Goal: Transaction & Acquisition: Purchase product/service

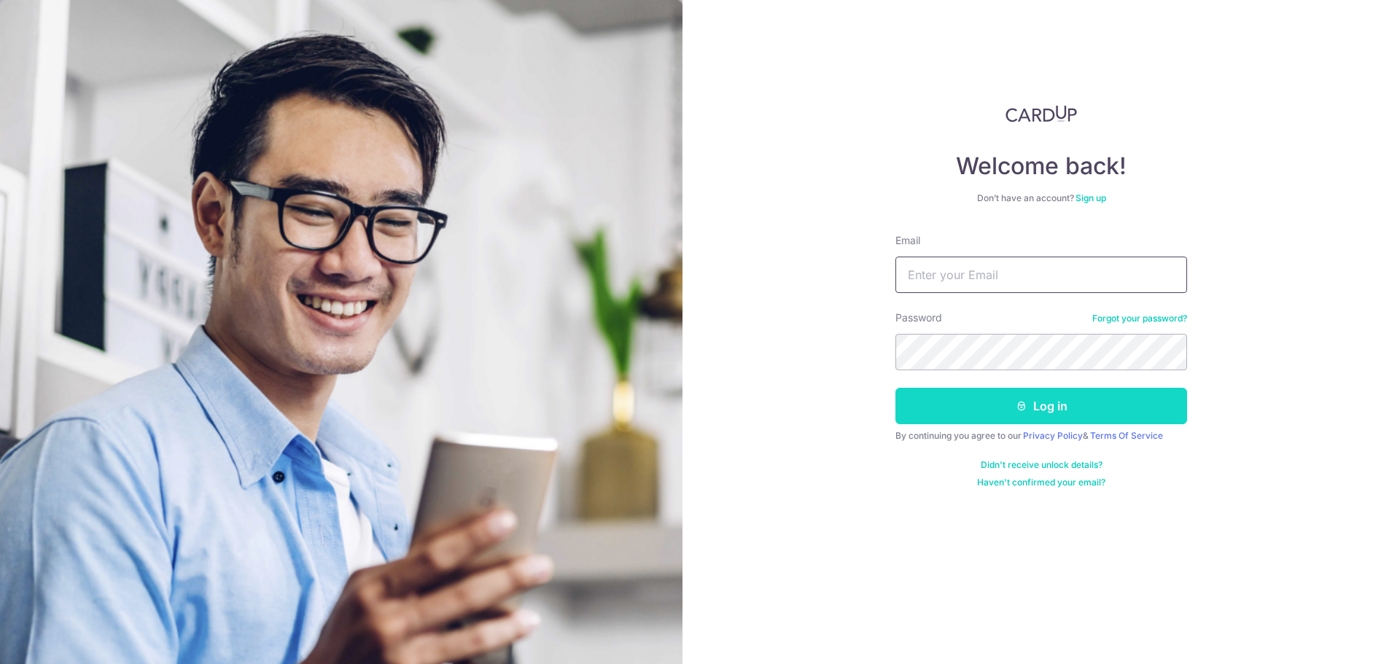
type input "[EMAIL_ADDRESS][DOMAIN_NAME]"
click at [992, 414] on button "Log in" at bounding box center [1042, 406] width 292 height 36
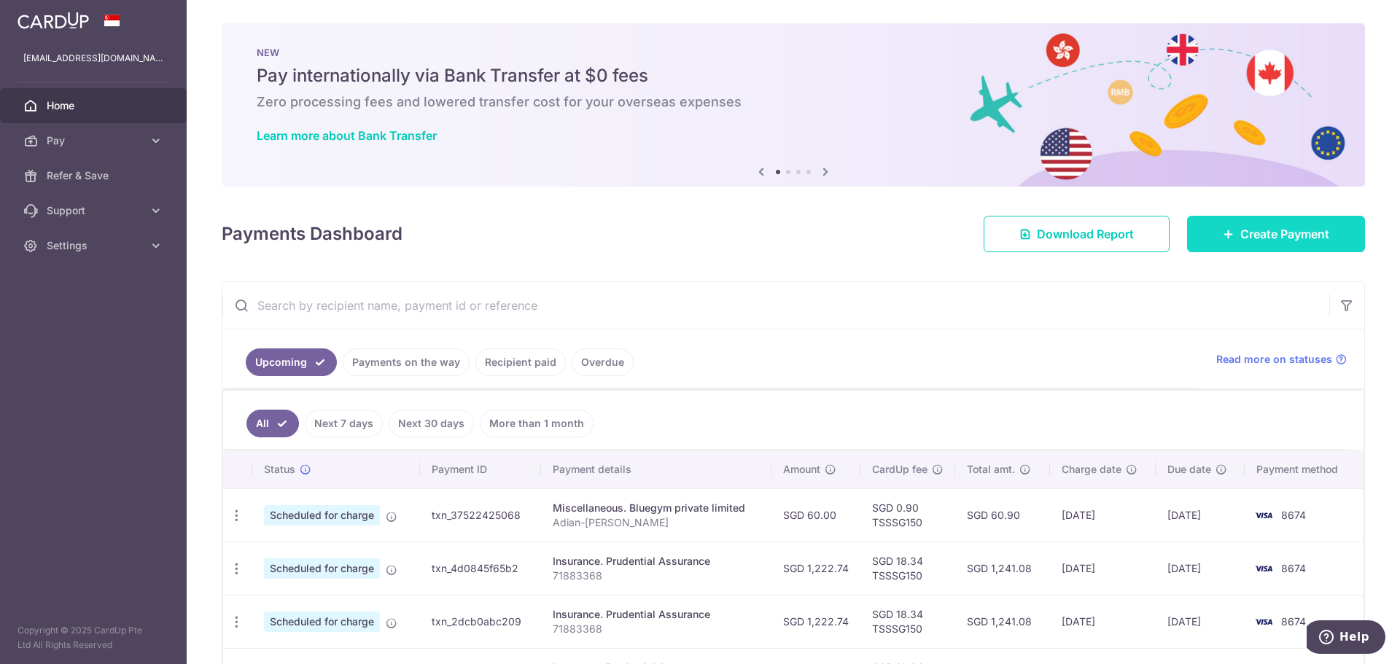
click at [1241, 237] on span "Create Payment" at bounding box center [1285, 234] width 89 height 18
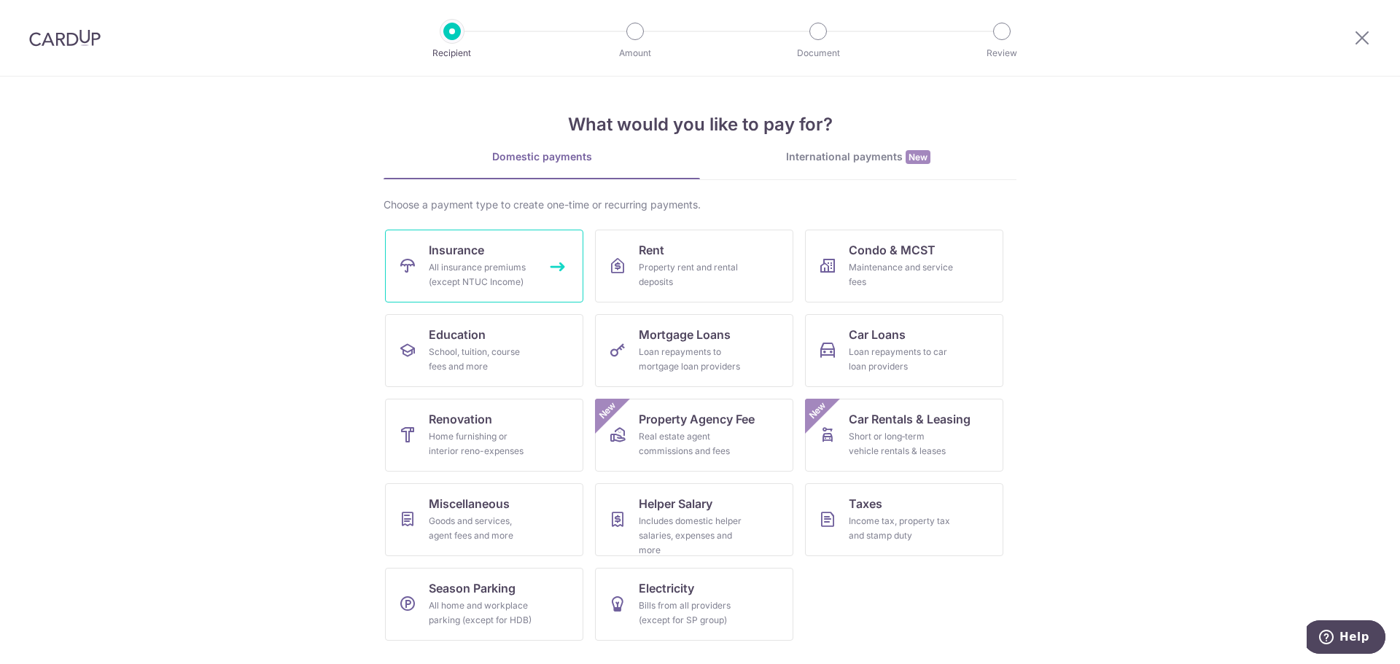
click at [564, 267] on link "Insurance All insurance premiums (except NTUC Income)" at bounding box center [484, 266] width 198 height 73
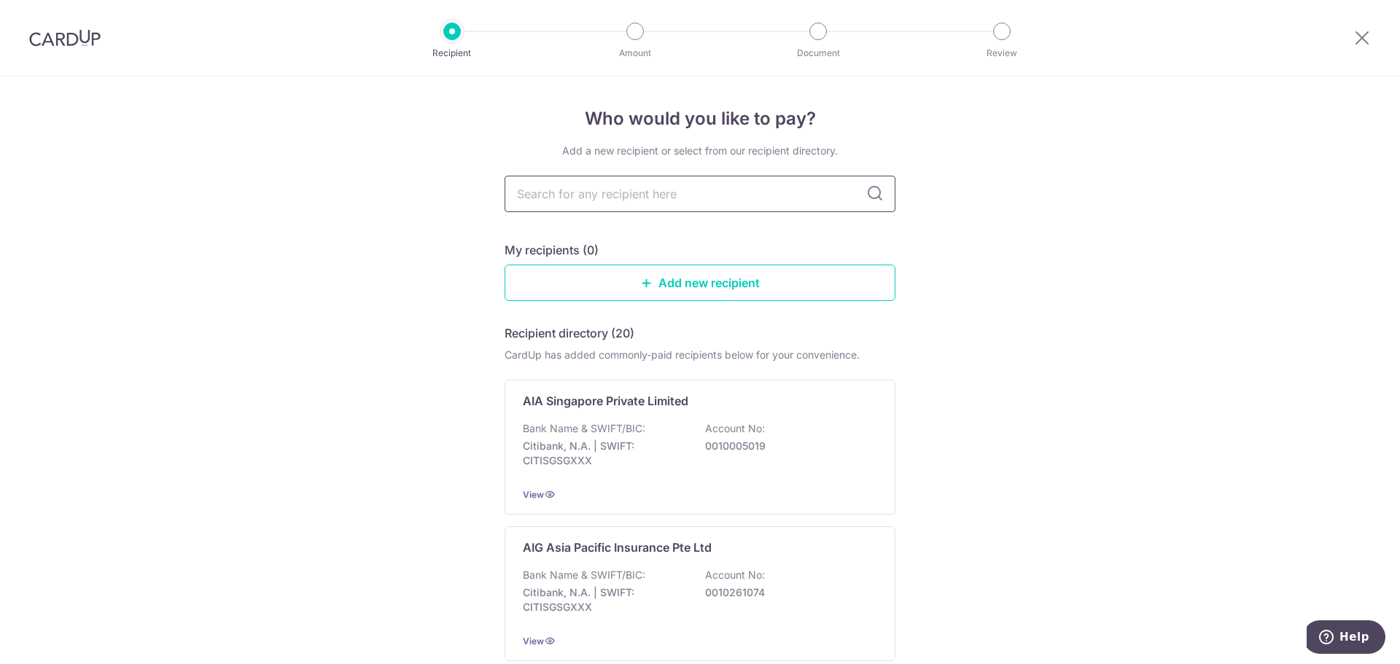
click at [762, 191] on input "text" at bounding box center [700, 194] width 391 height 36
click at [698, 194] on input "text" at bounding box center [700, 194] width 391 height 36
type input "singlife"
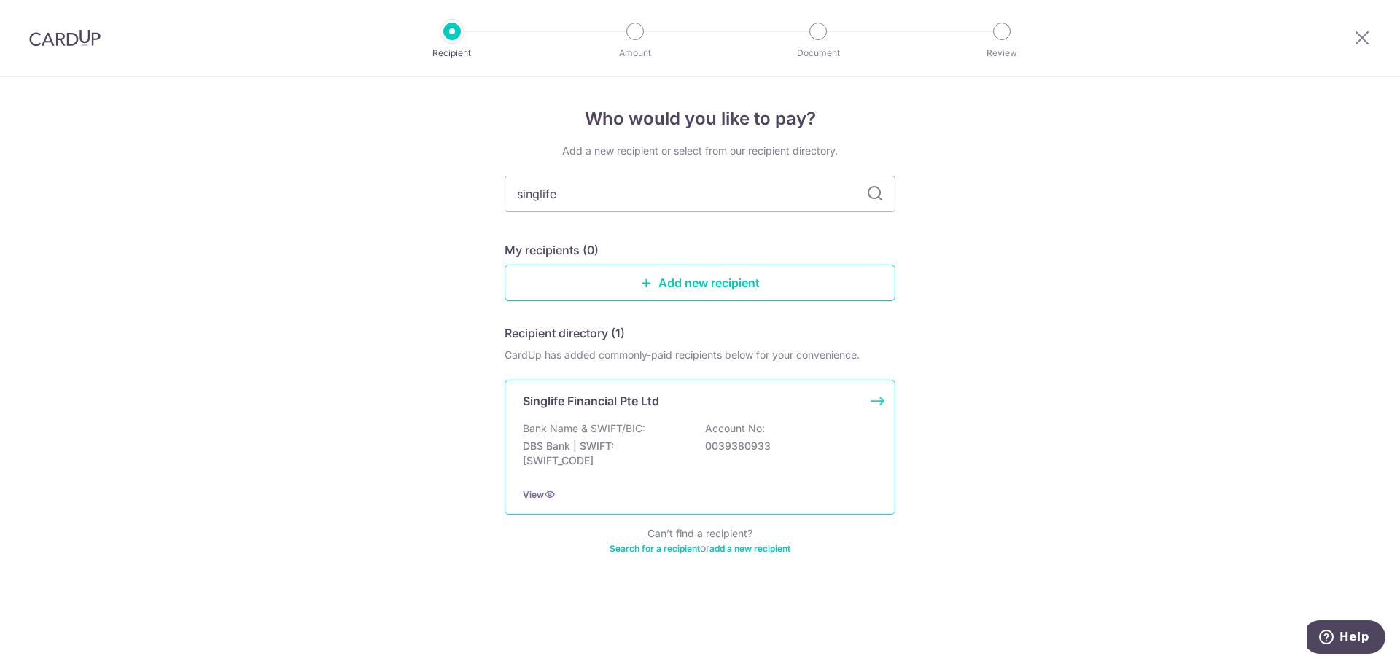
click at [674, 432] on div "Bank Name & SWIFT/BIC: DBS Bank | SWIFT: DBSSSGSGXXX Account No: 0039380933" at bounding box center [700, 449] width 354 height 54
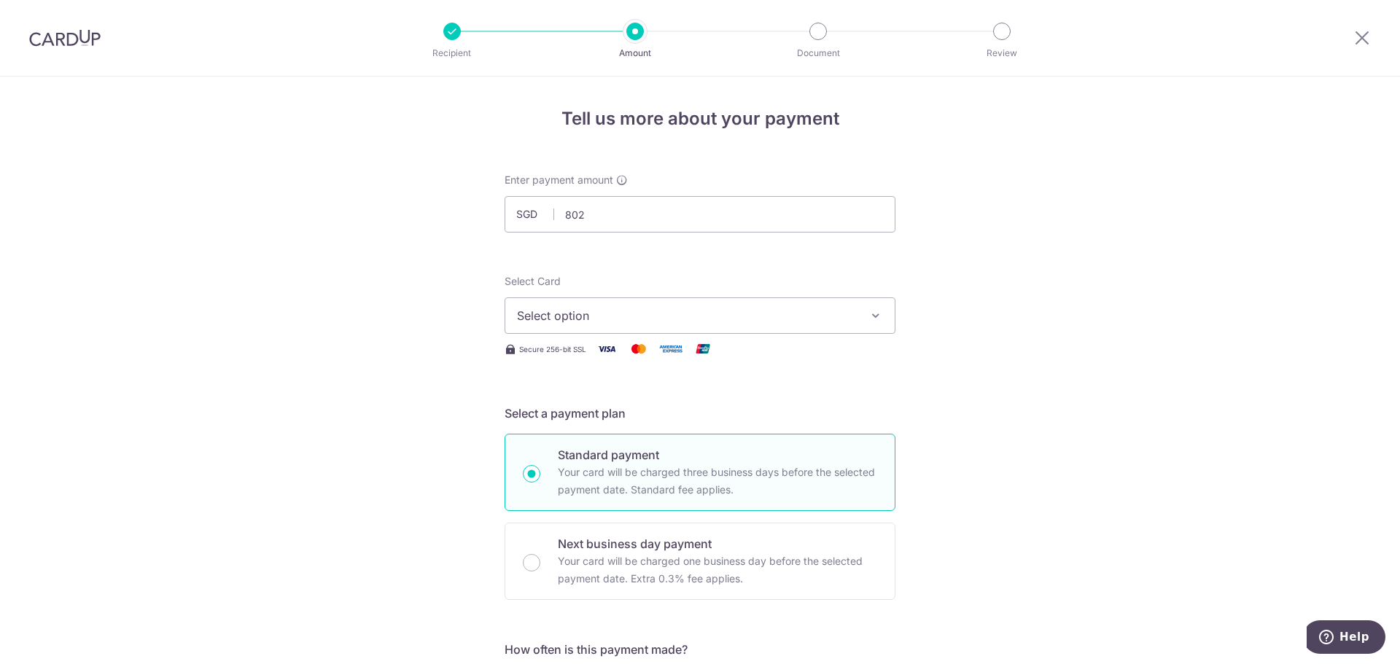
type input "802.00"
click at [648, 325] on button "Select option" at bounding box center [700, 316] width 391 height 36
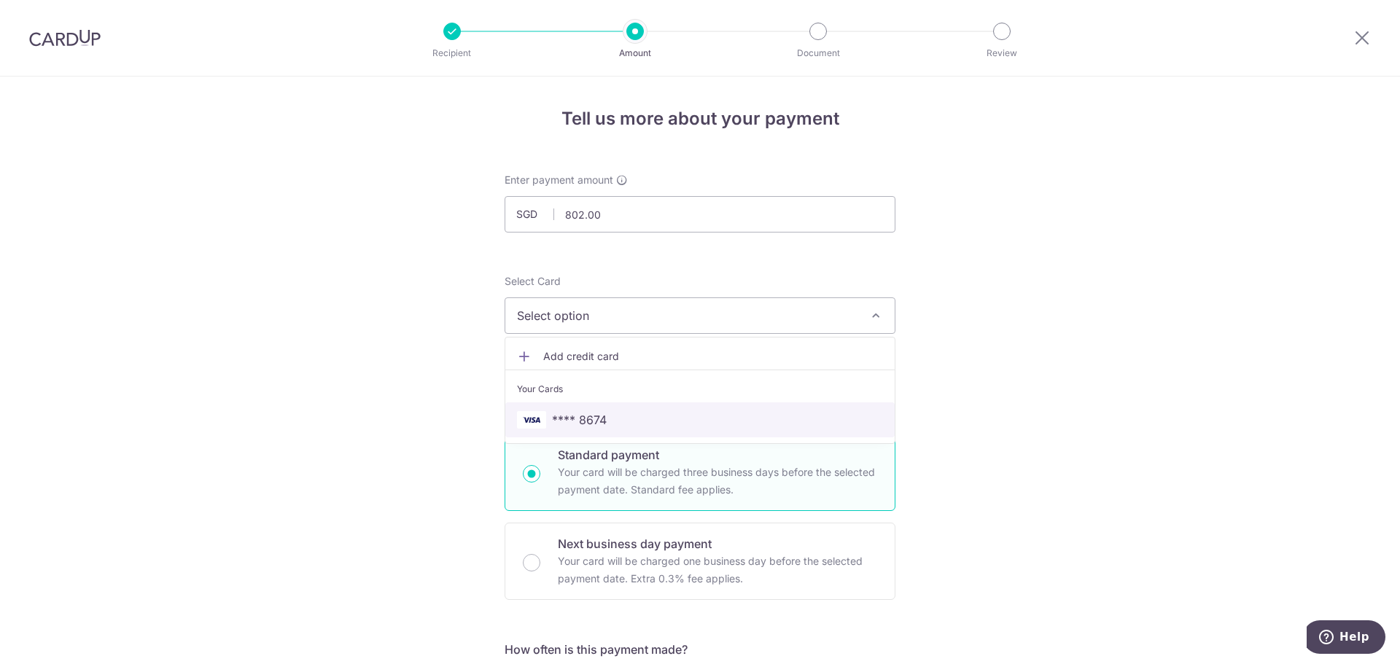
click at [616, 408] on link "**** 8674" at bounding box center [699, 420] width 389 height 35
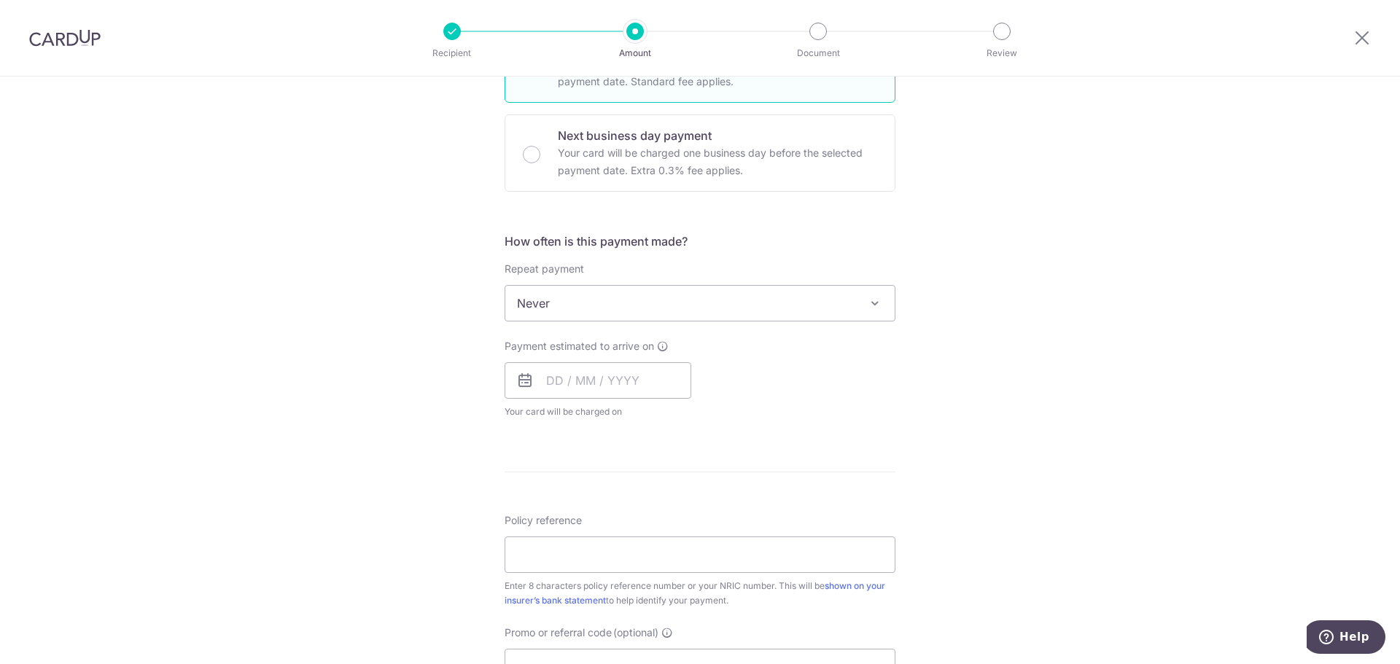
scroll to position [438, 0]
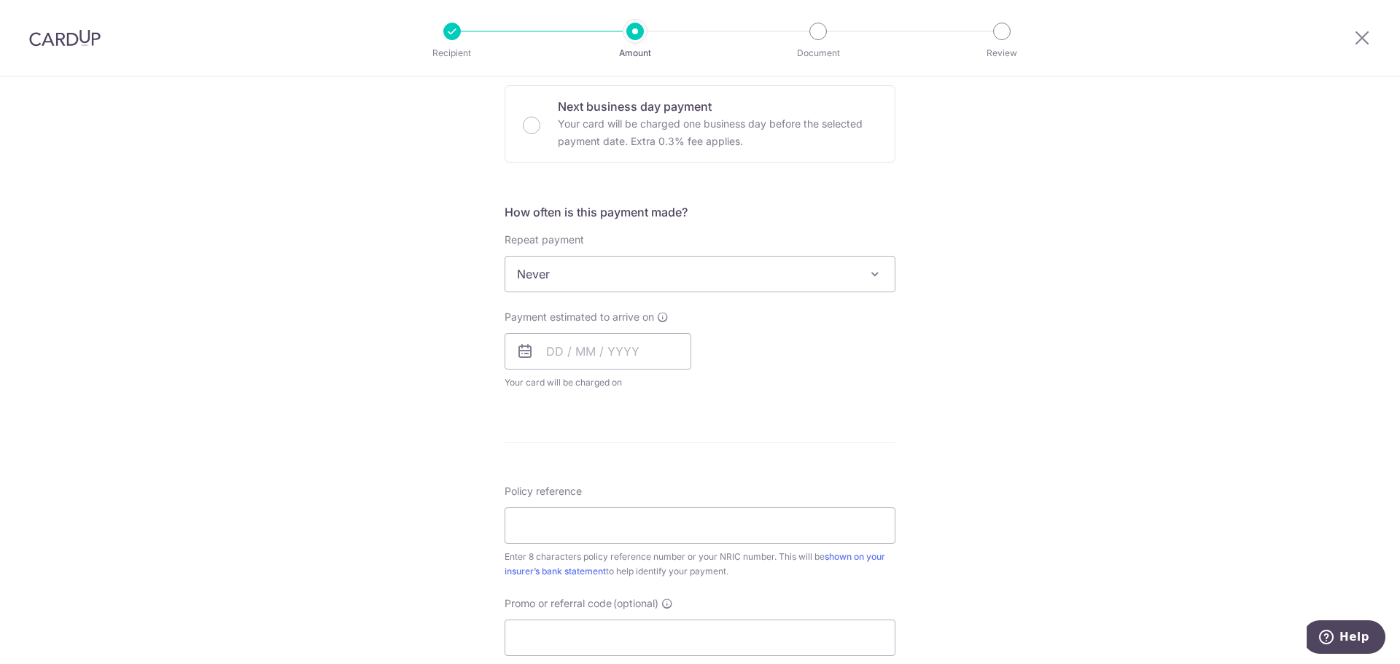
click at [647, 266] on span "Never" at bounding box center [699, 274] width 389 height 35
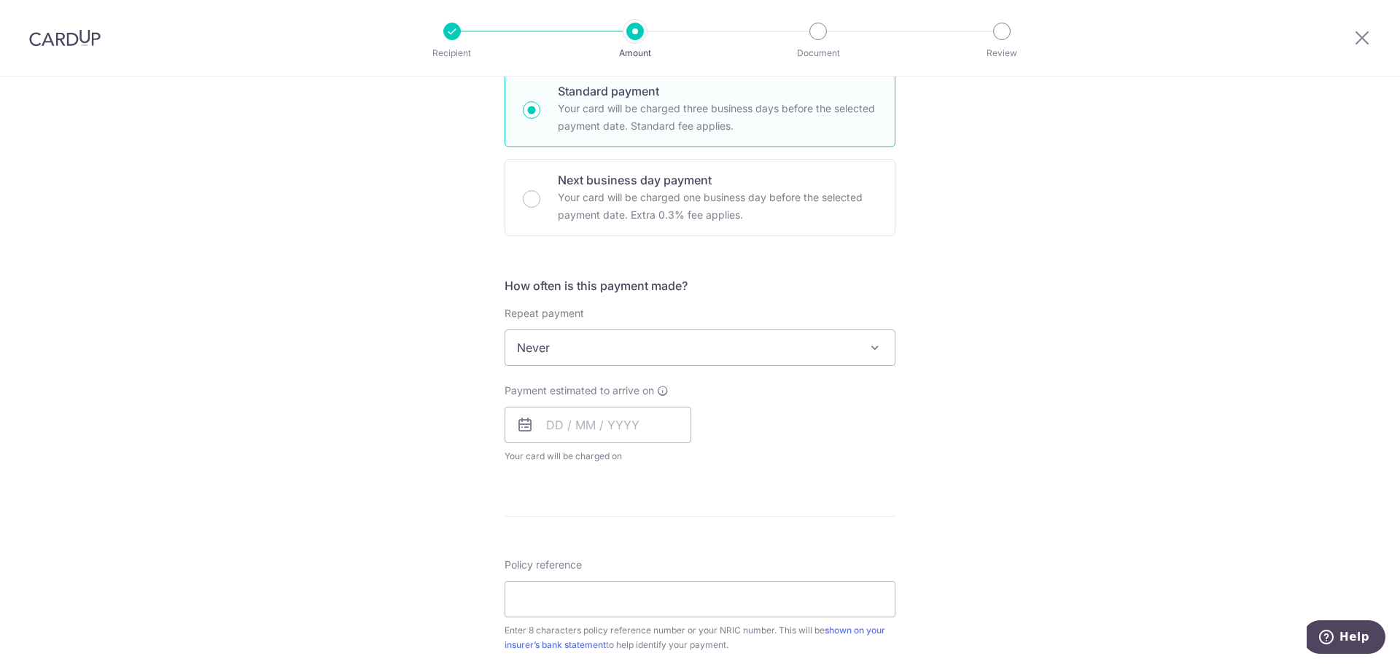
scroll to position [365, 0]
click at [583, 429] on input "text" at bounding box center [598, 424] width 187 height 36
click at [616, 530] on table "Sun Mon Tue Wed Thu Fri Sat 1 2 3 4 5 6 7 8 9 10 11 12 13 14 15 16 17 18 19 20 …" at bounding box center [622, 571] width 204 height 175
click at [605, 530] on table "Sun Mon Tue Wed Thu Fri Sat 1 2 3 4 5 6 7 8 9 10 11 12 13 14 15 16 17 18 19 20 …" at bounding box center [622, 571] width 204 height 175
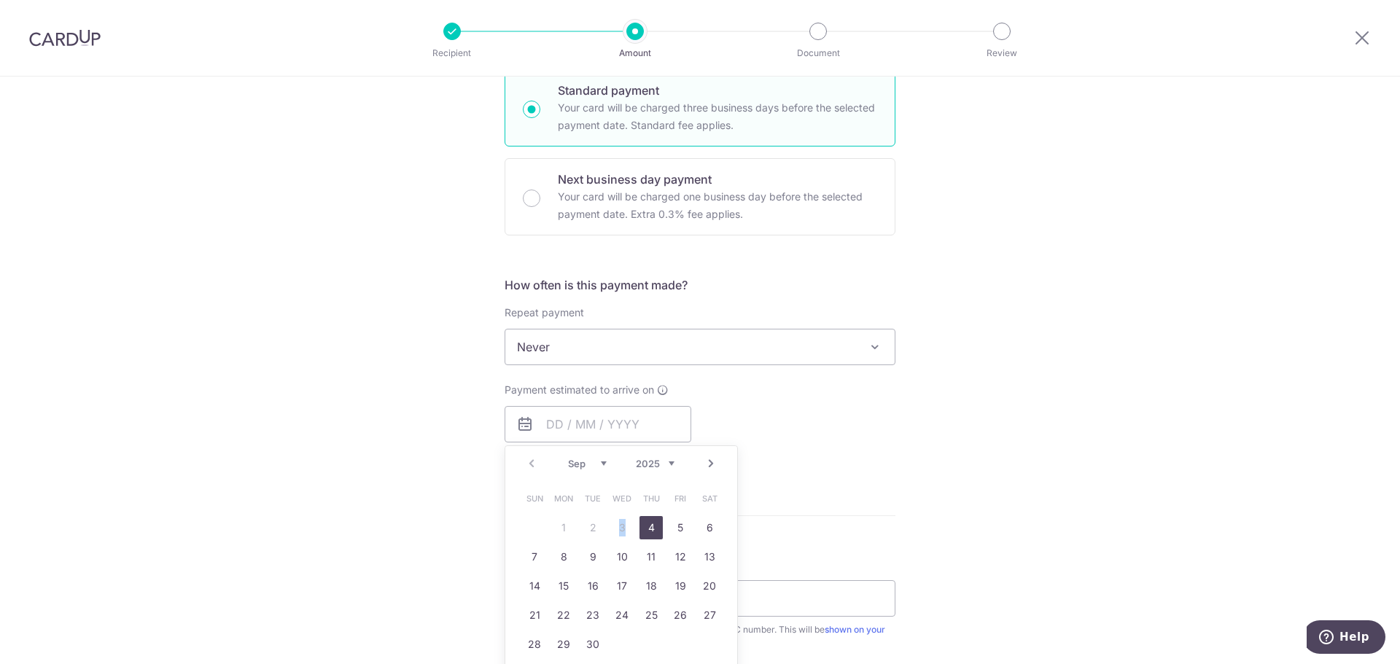
click at [648, 528] on link "4" at bounding box center [651, 527] width 23 height 23
type input "04/09/2025"
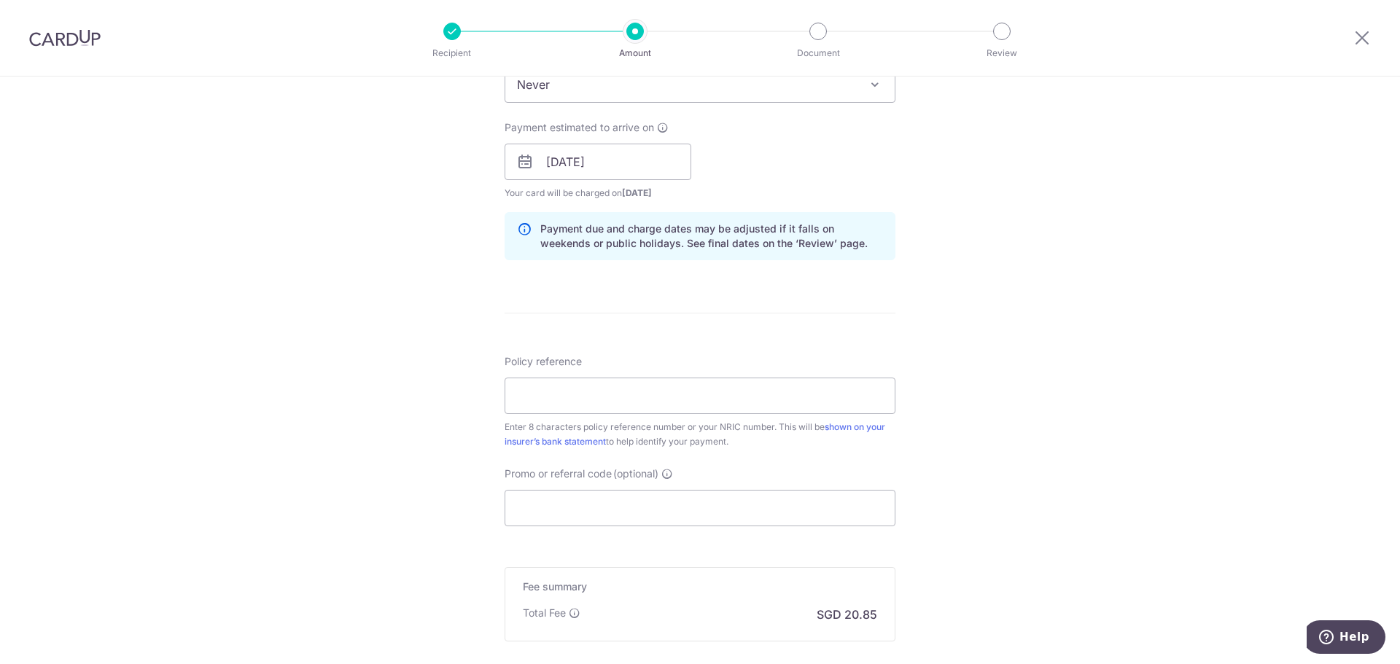
scroll to position [656, 0]
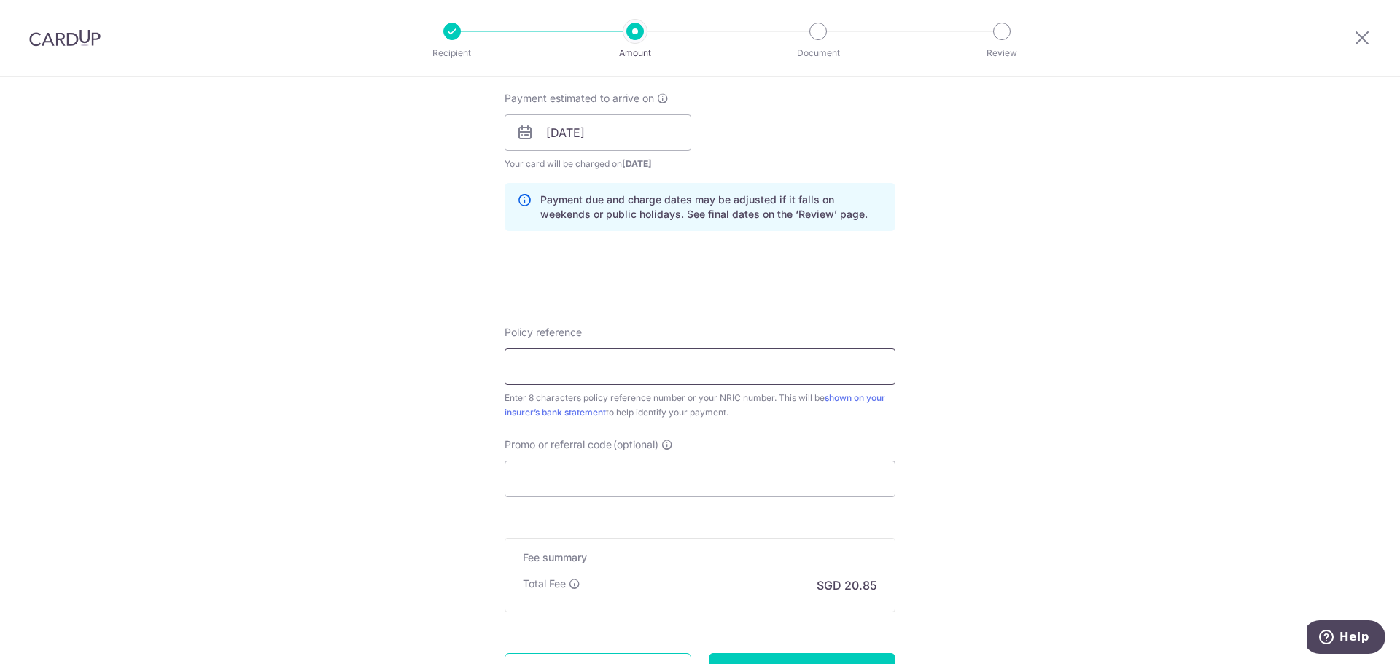
click at [596, 370] on input "Policy reference" at bounding box center [700, 367] width 391 height 36
paste input "31033137"
type input "31033137"
click at [643, 468] on input "Promo or referral code (optional)" at bounding box center [700, 479] width 391 height 36
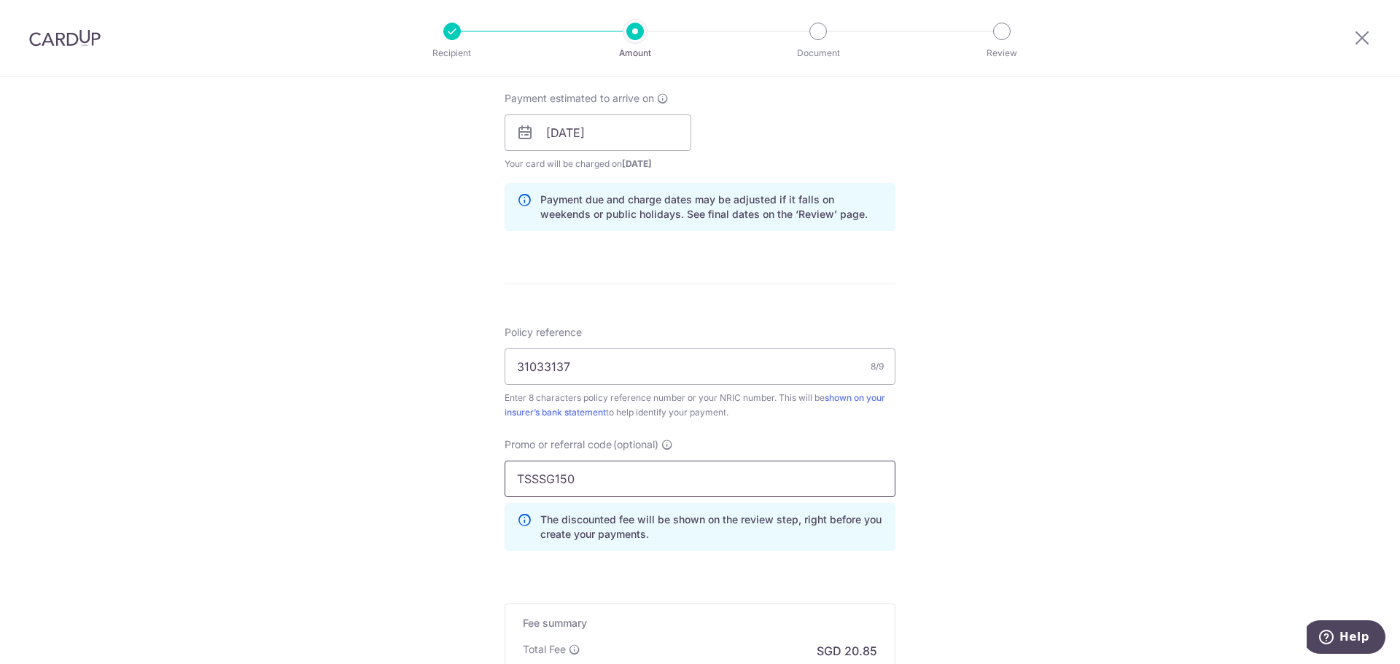
type input "TSSSG150"
click at [974, 472] on div "Tell us more about your payment Enter payment amount SGD 802.00 802.00 Select C…" at bounding box center [700, 142] width 1400 height 1445
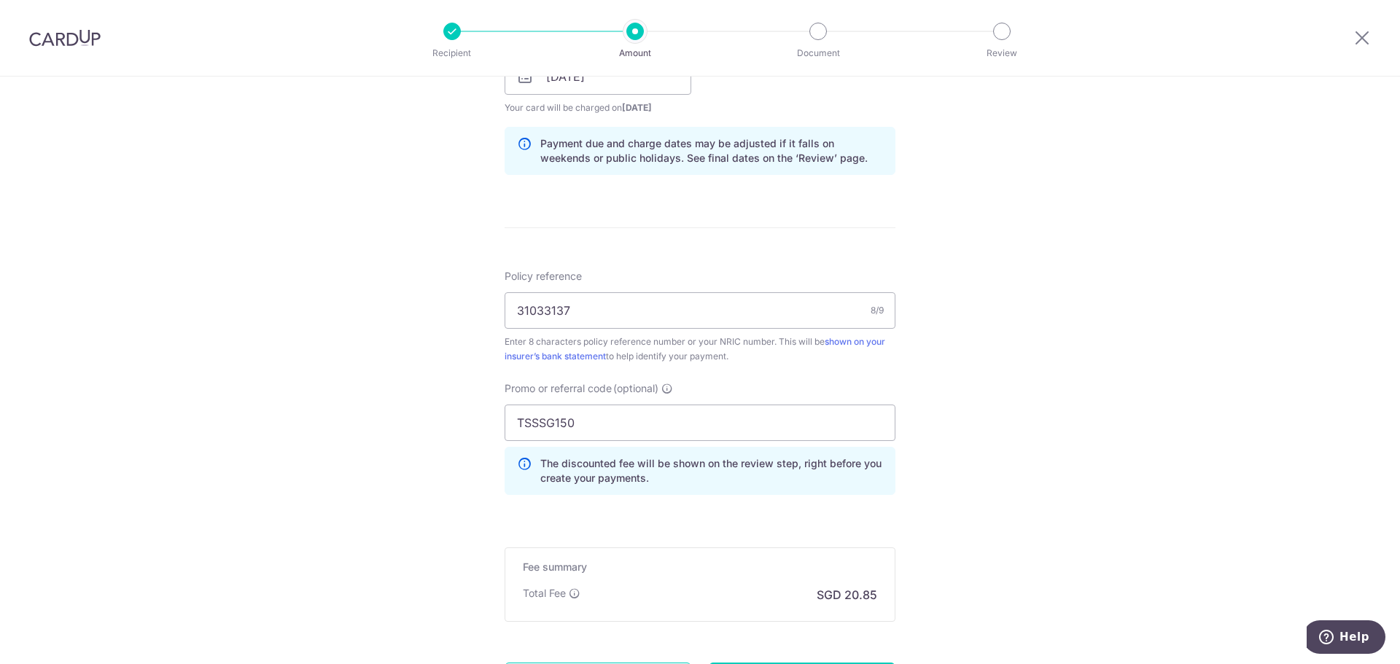
scroll to position [857, 0]
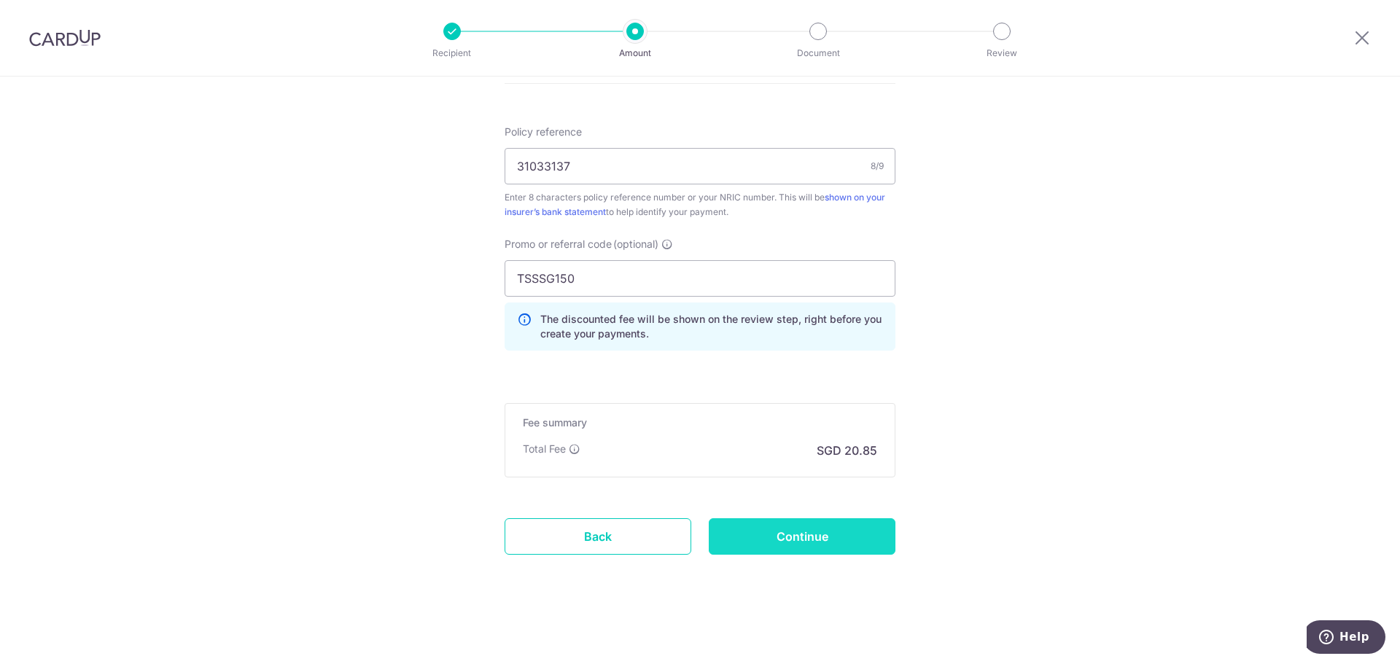
click at [846, 545] on input "Continue" at bounding box center [802, 537] width 187 height 36
type input "Create Schedule"
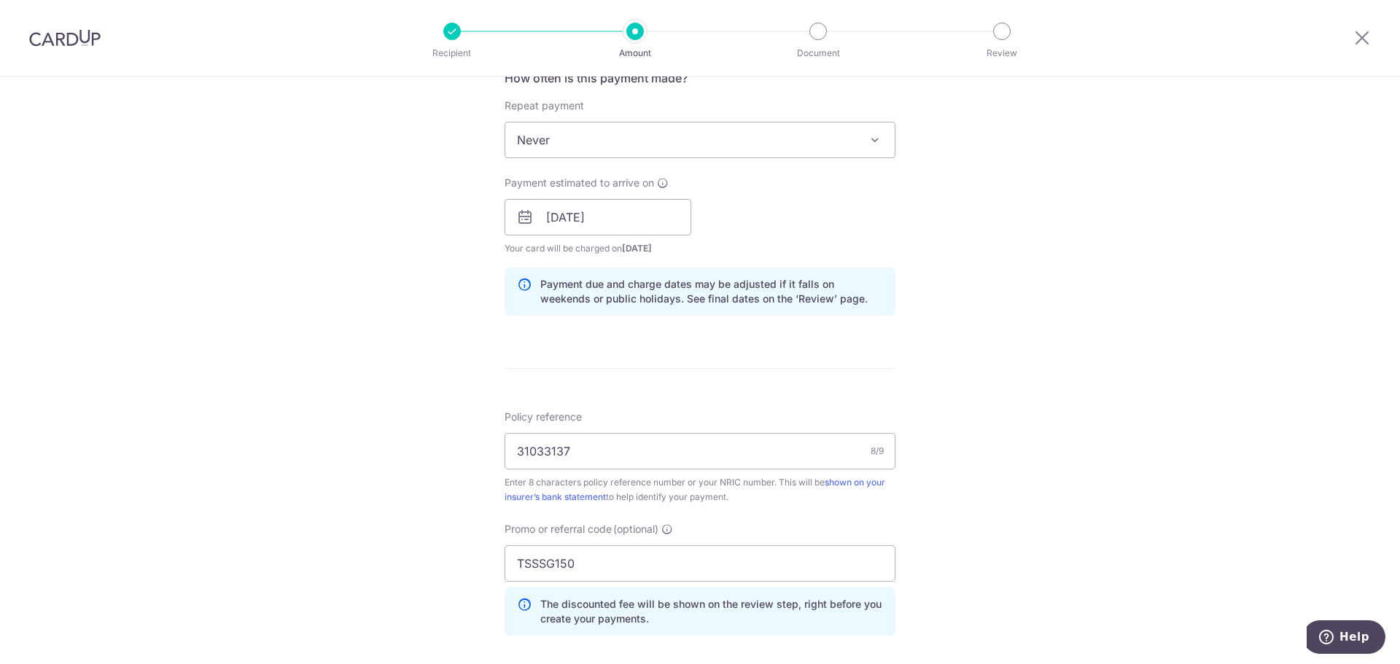
scroll to position [565, 0]
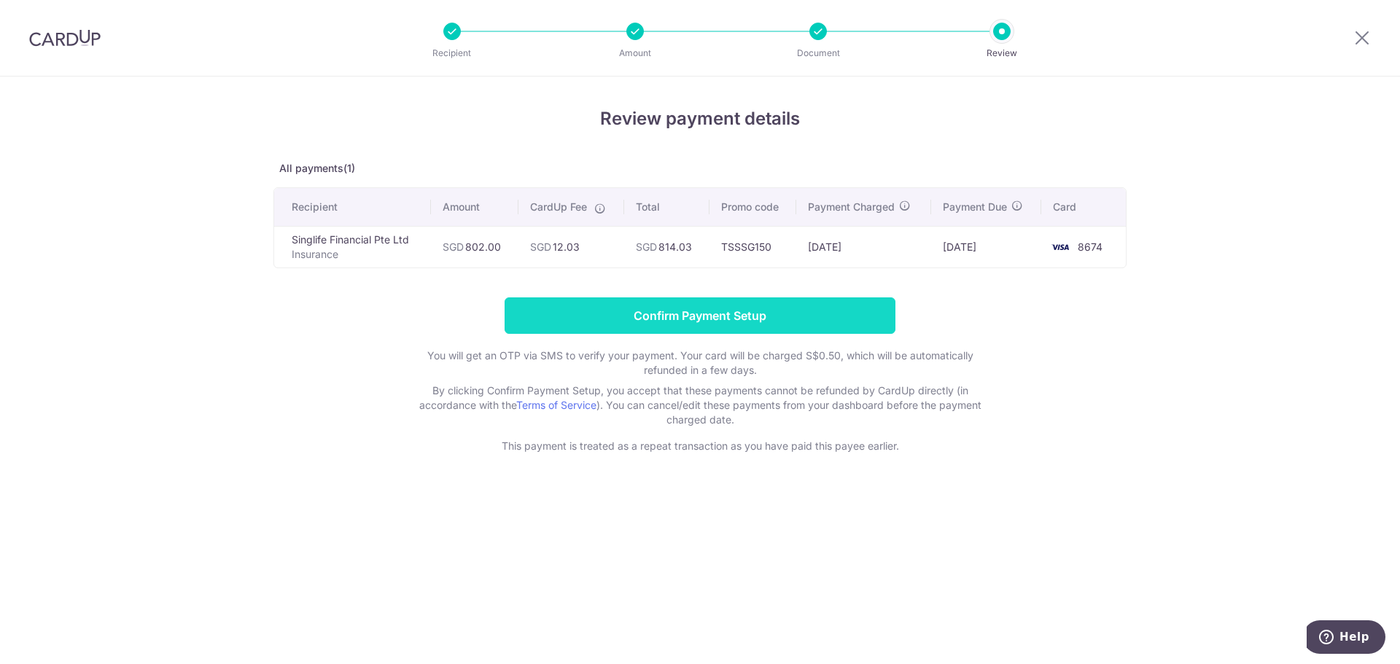
click at [794, 310] on input "Confirm Payment Setup" at bounding box center [700, 316] width 391 height 36
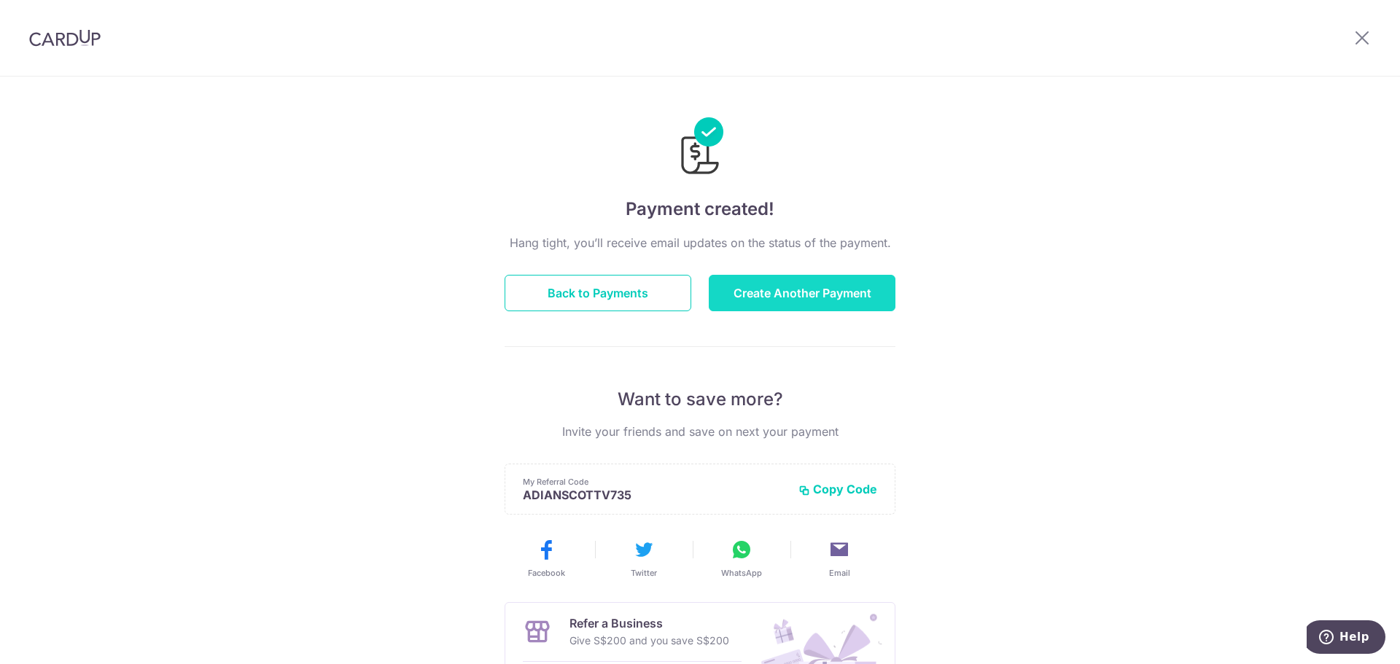
click at [792, 295] on button "Create Another Payment" at bounding box center [802, 293] width 187 height 36
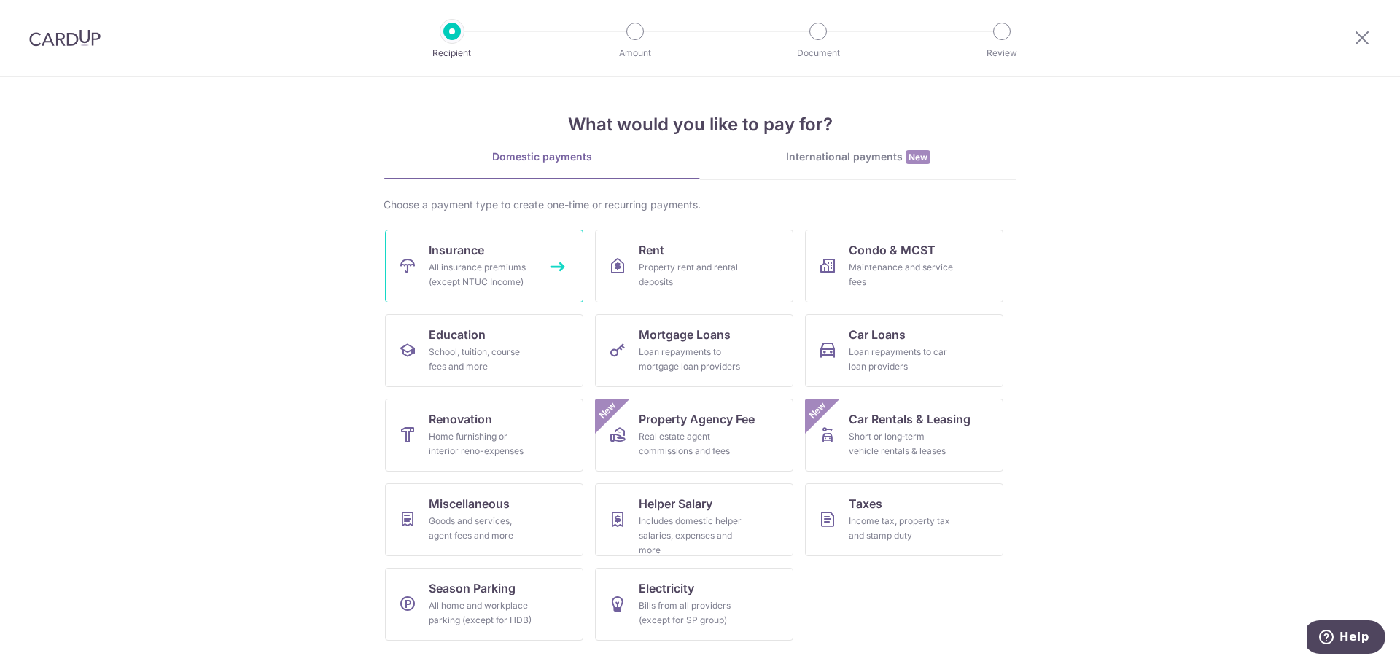
click at [467, 255] on span "Insurance" at bounding box center [456, 250] width 55 height 18
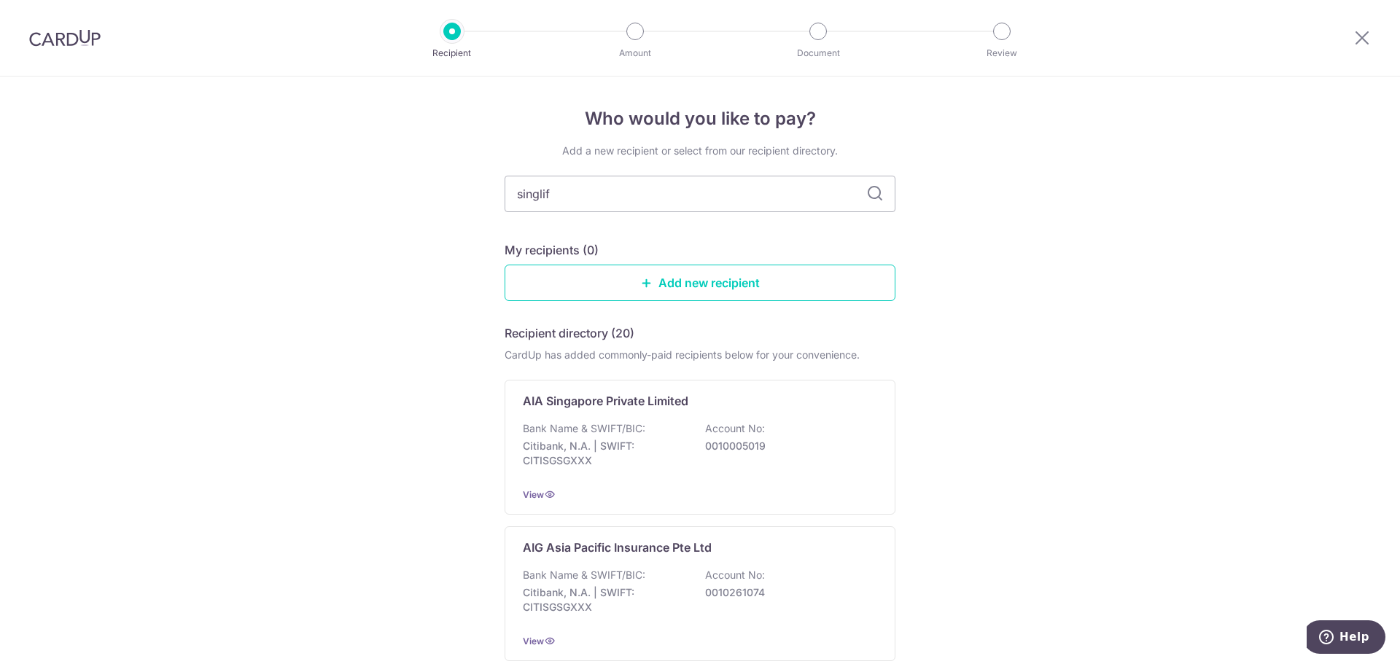
type input "singlife"
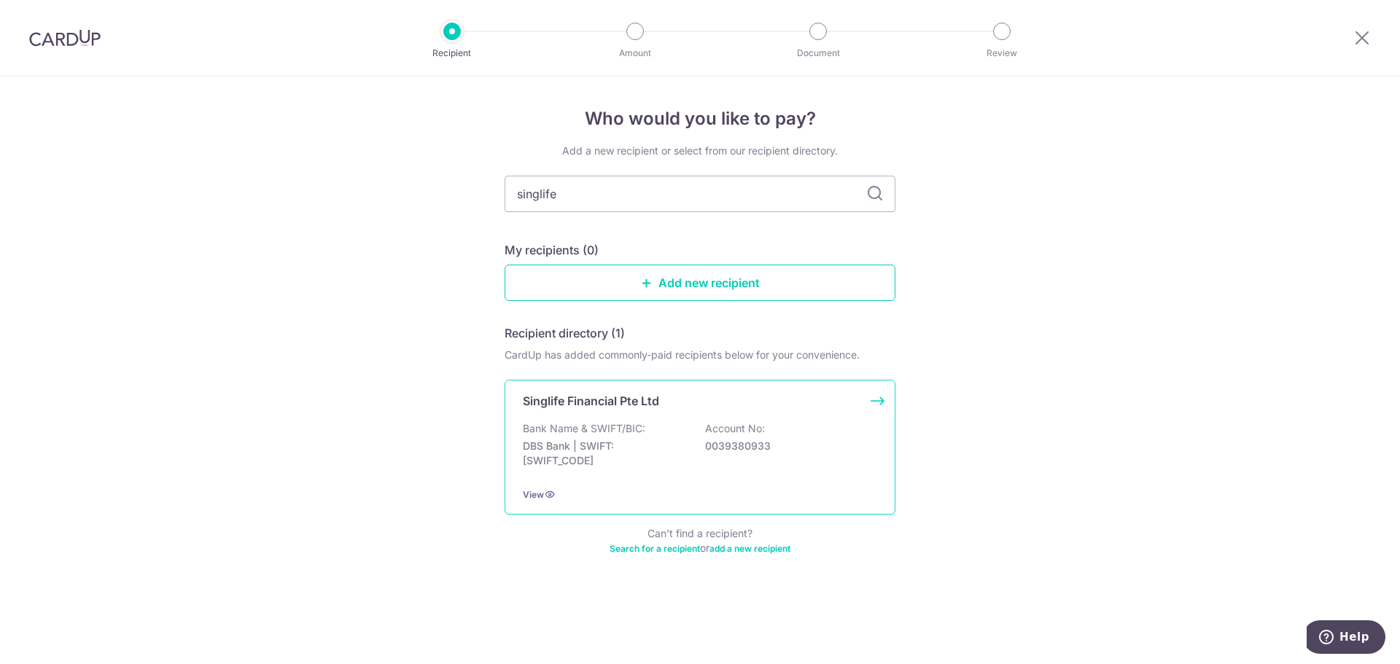
click at [639, 412] on div "Singlife Financial Pte Ltd Bank Name & SWIFT/BIC: DBS Bank | SWIFT: [SWIFT_CODE…" at bounding box center [700, 447] width 391 height 135
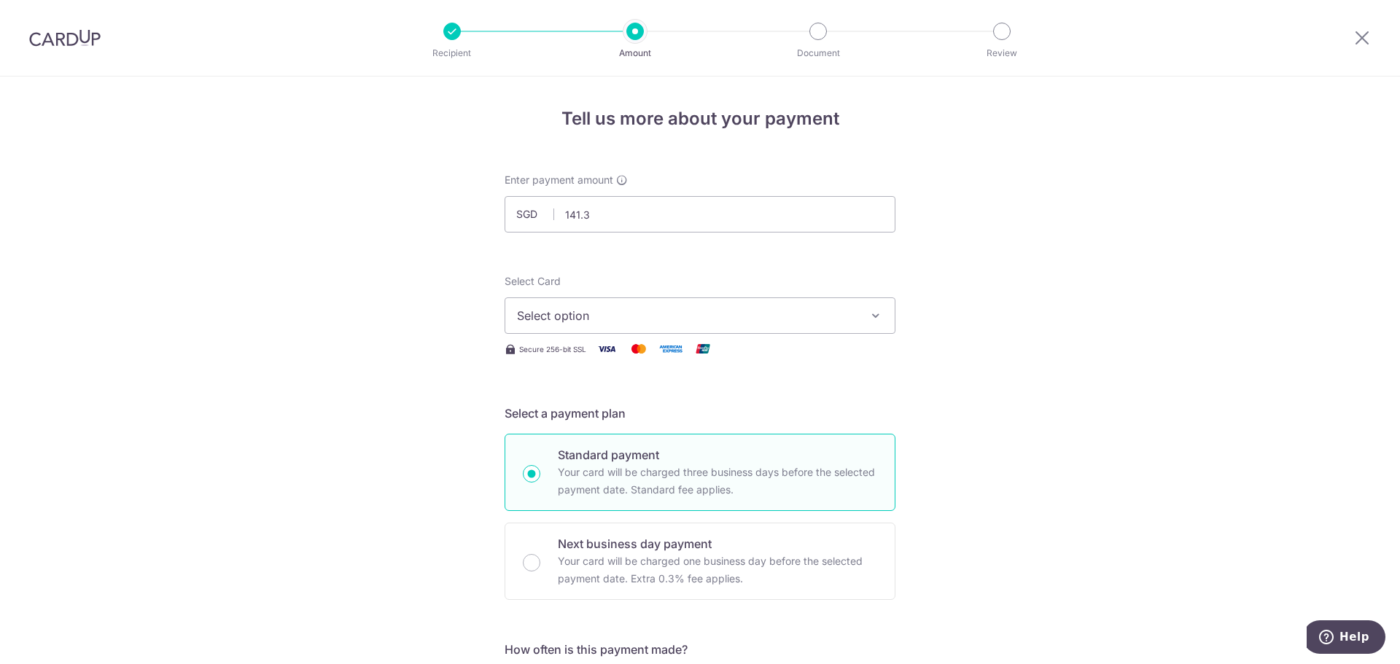
type input "141.30"
click at [761, 298] on button "Select option" at bounding box center [700, 316] width 391 height 36
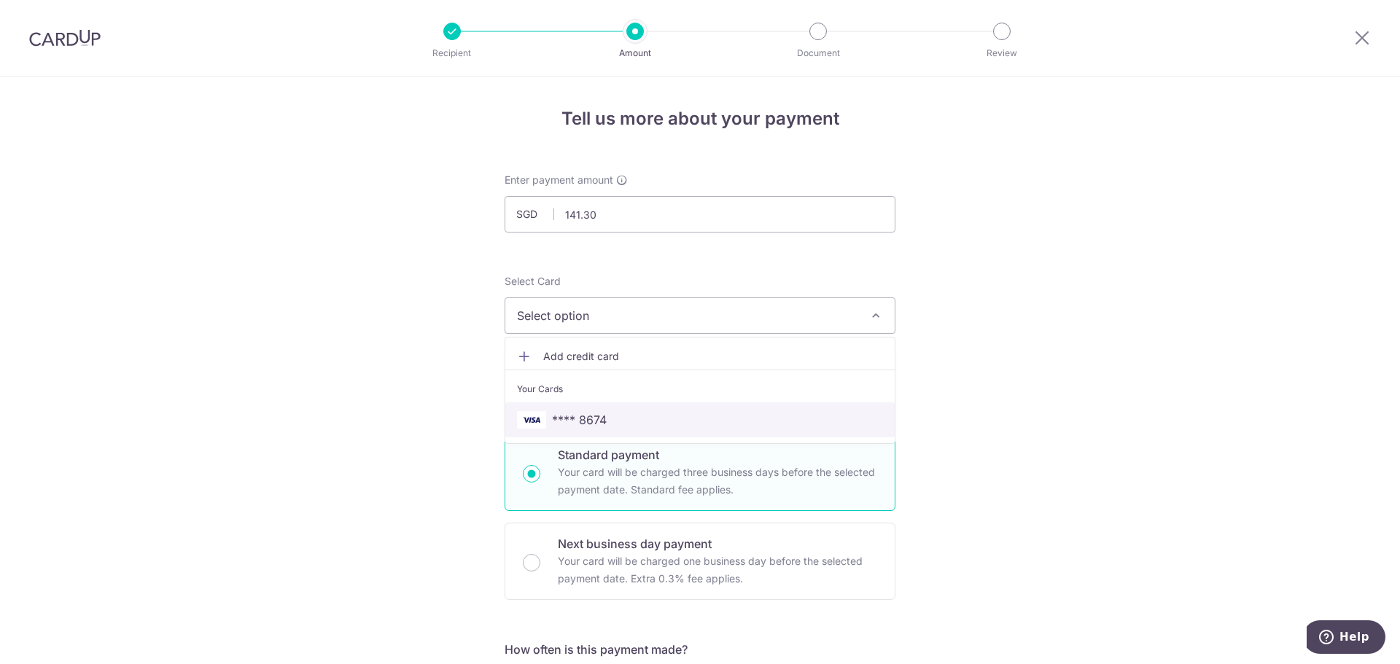
drag, startPoint x: 673, startPoint y: 424, endPoint x: 822, endPoint y: 476, distance: 157.5
click at [673, 424] on span "**** 8674" at bounding box center [700, 420] width 366 height 18
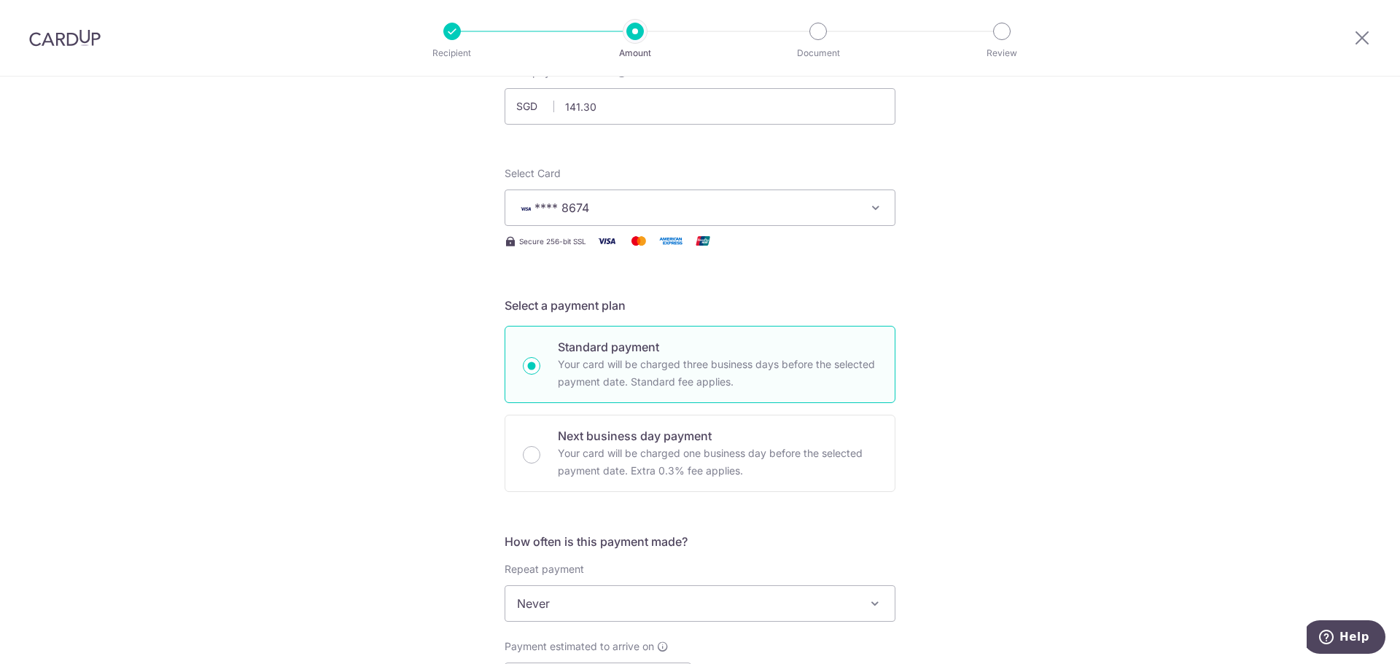
scroll to position [438, 0]
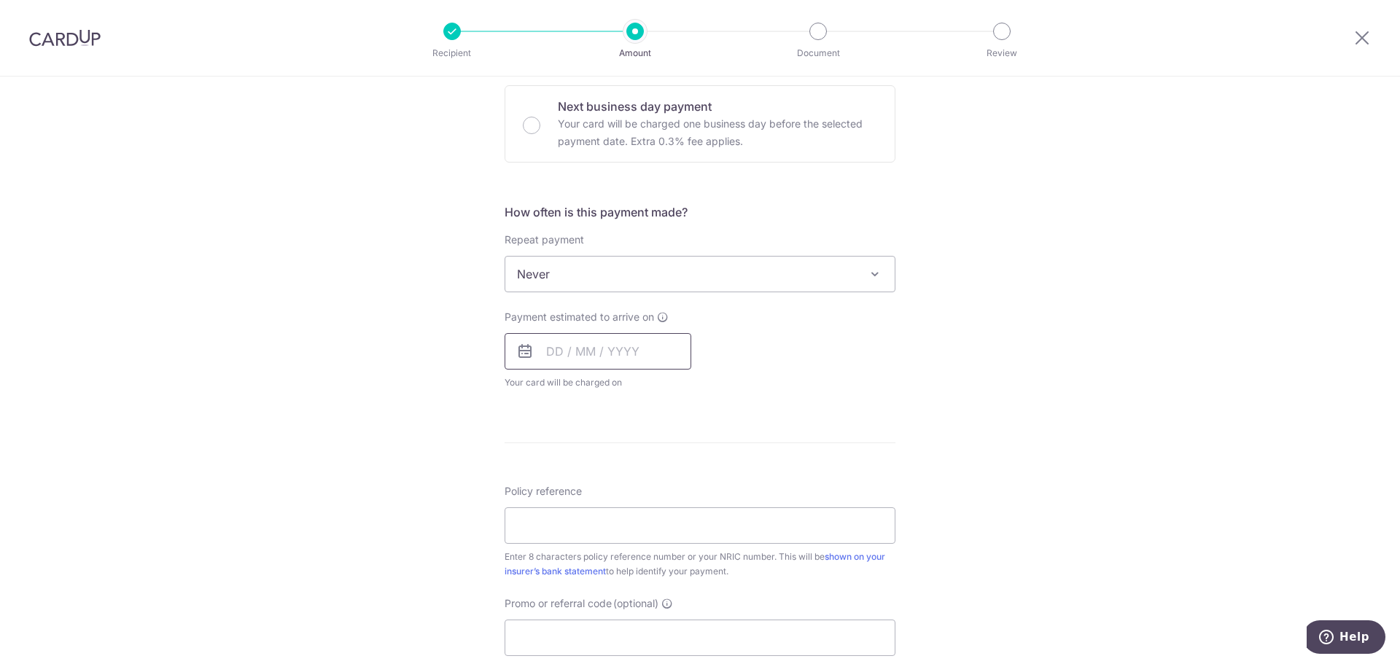
click at [605, 346] on input "text" at bounding box center [598, 351] width 187 height 36
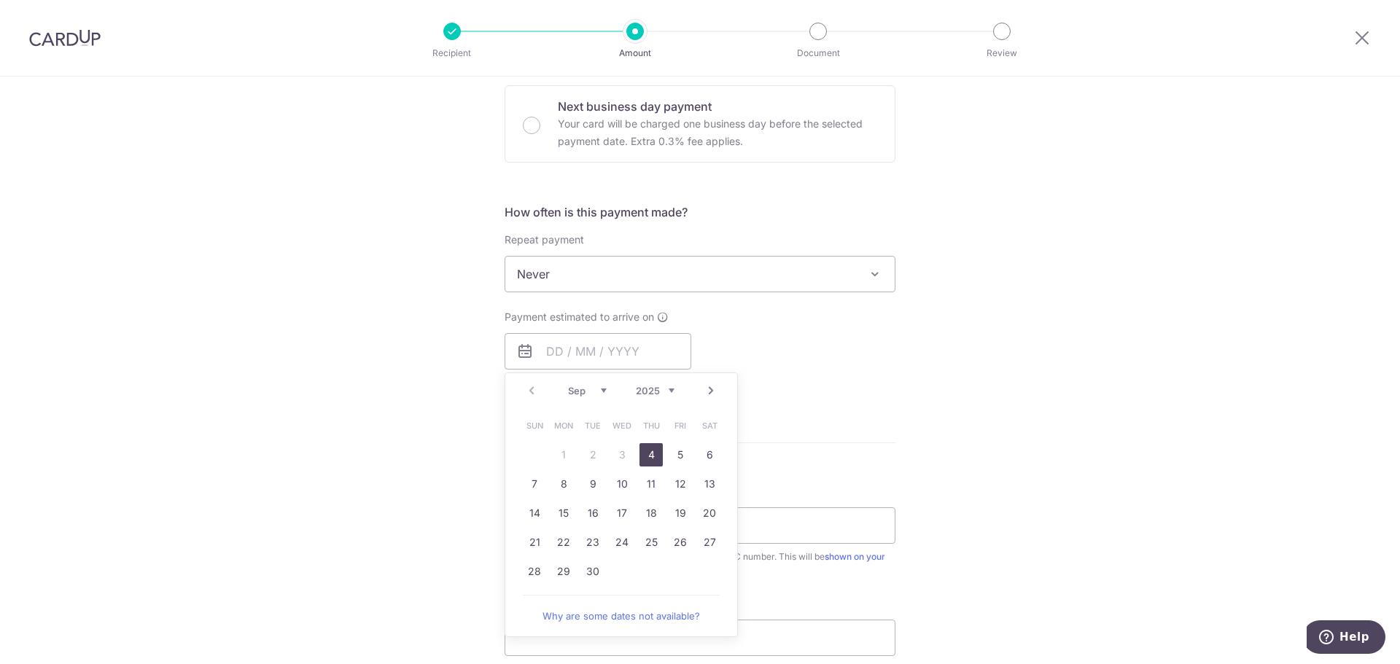
click at [818, 325] on div "Payment estimated to arrive on Prev Next Sep Oct Nov Dec 2025 2026 2027 2028 20…" at bounding box center [700, 350] width 408 height 80
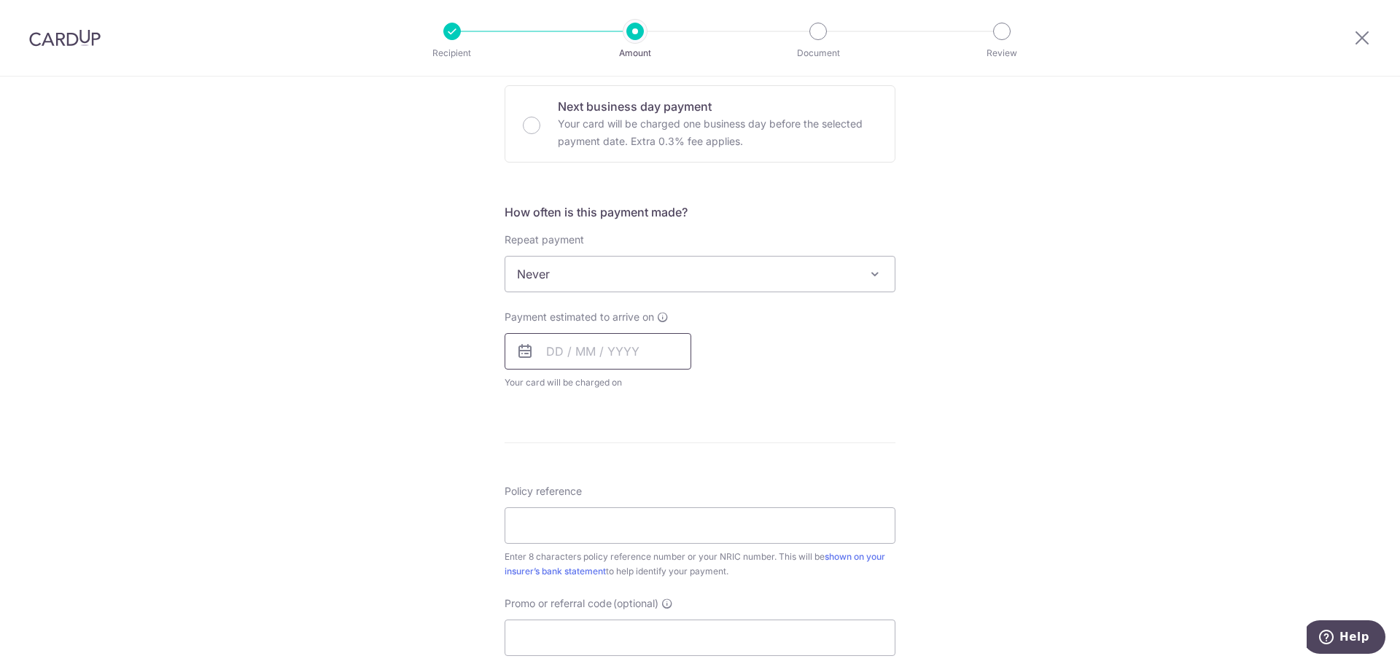
click at [643, 344] on input "text" at bounding box center [598, 351] width 187 height 36
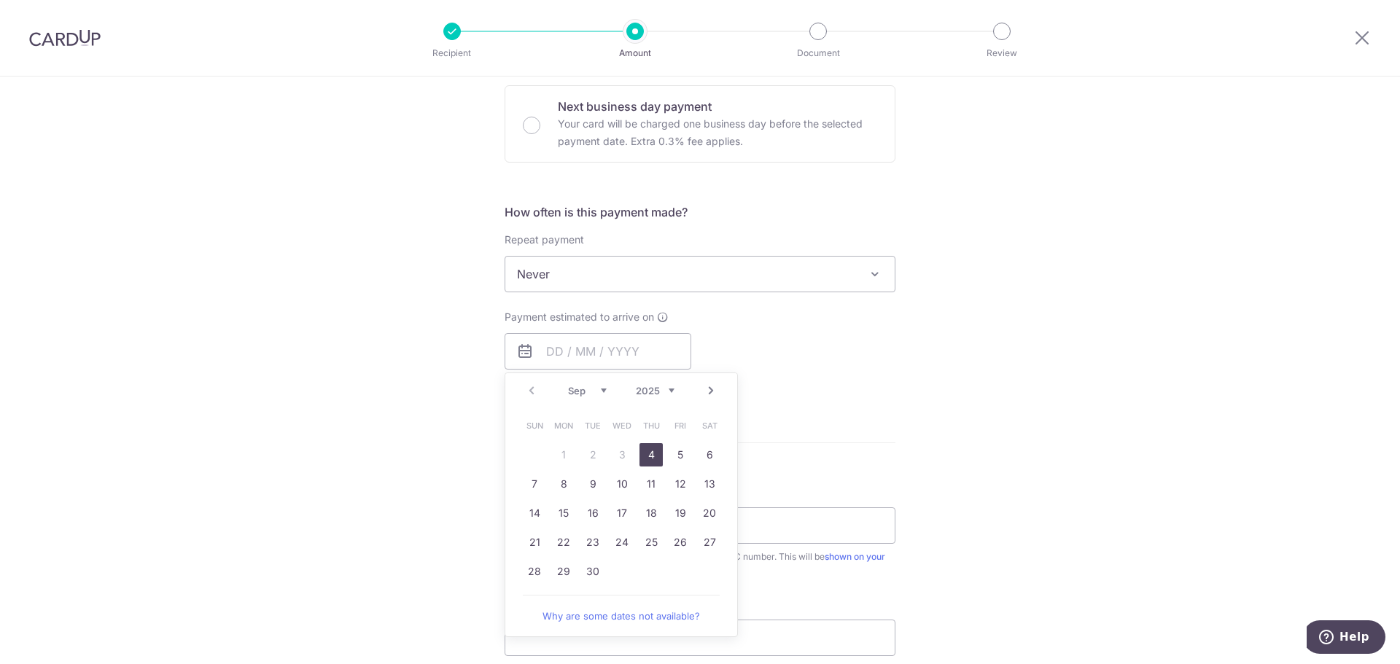
click at [646, 439] on th "Thu" at bounding box center [651, 425] width 29 height 29
click at [646, 449] on link "4" at bounding box center [651, 454] width 23 height 23
type input "04/09/2025"
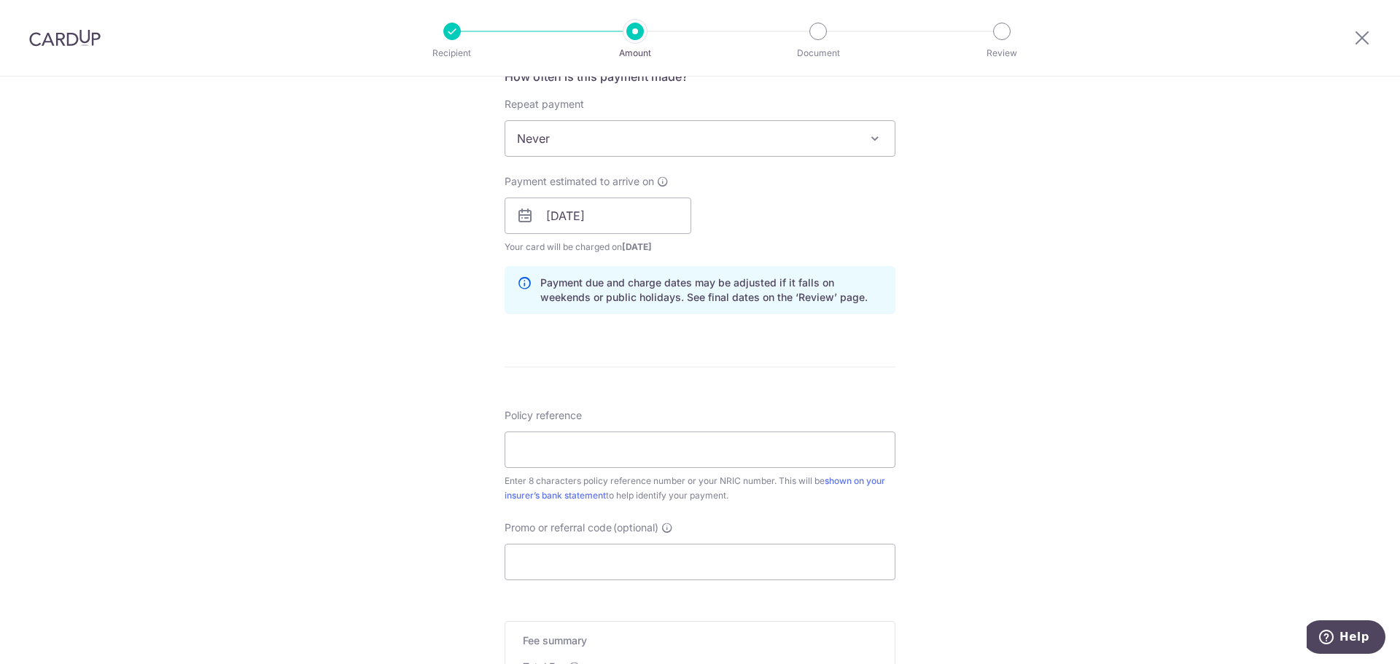
scroll to position [583, 0]
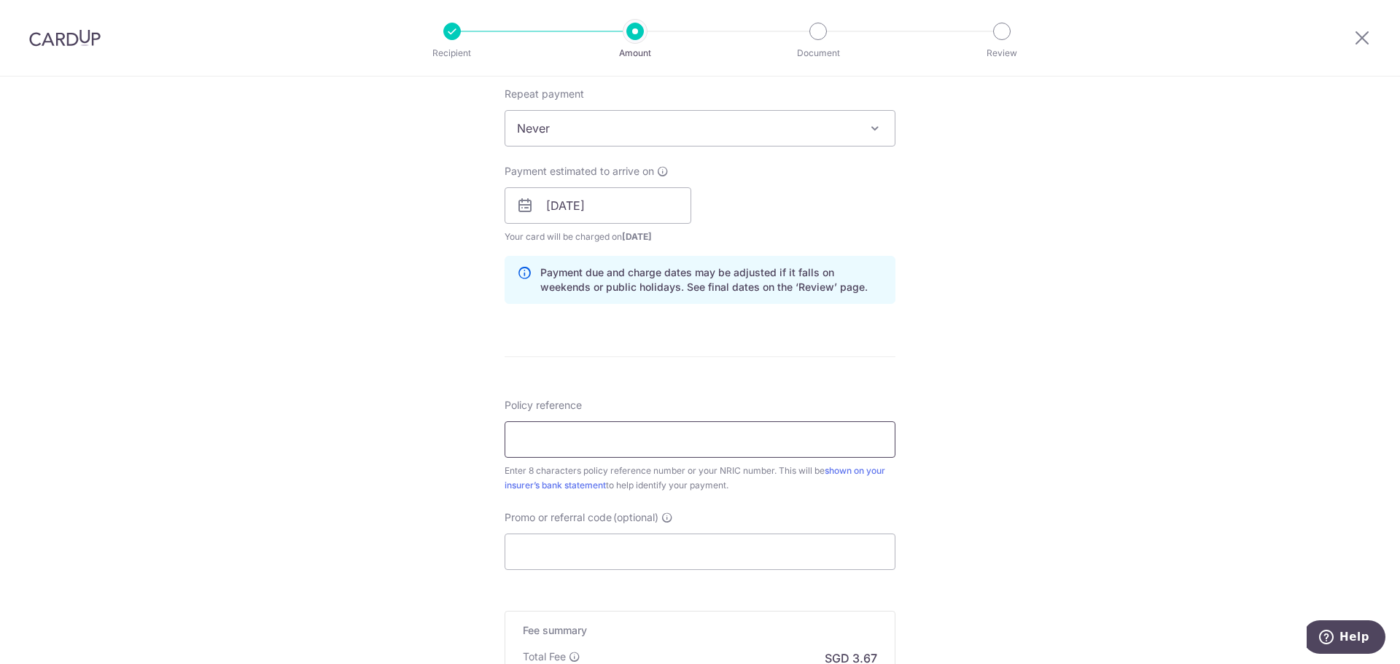
click at [689, 446] on input "Policy reference" at bounding box center [700, 440] width 391 height 36
paste input "31033137"
drag, startPoint x: 602, startPoint y: 446, endPoint x: 406, endPoint y: 443, distance: 196.2
click at [406, 443] on div "Tell us more about your payment Enter payment amount SGD 141.30 141.30 Select C…" at bounding box center [700, 182] width 1400 height 1379
paste input "56"
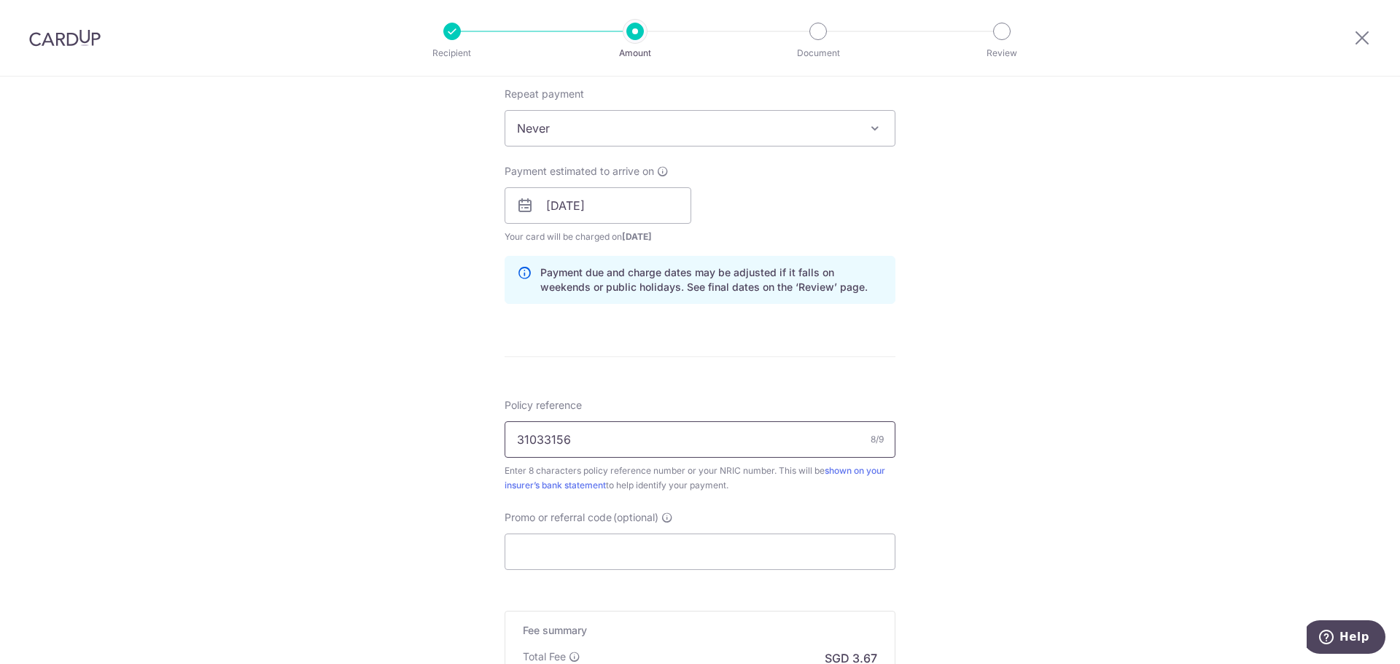
type input "31033156"
drag, startPoint x: 1147, startPoint y: 467, endPoint x: 1115, endPoint y: 464, distance: 32.2
click at [1147, 467] on div "Tell us more about your payment Enter payment amount SGD 141.30 141.30 Select C…" at bounding box center [700, 182] width 1400 height 1379
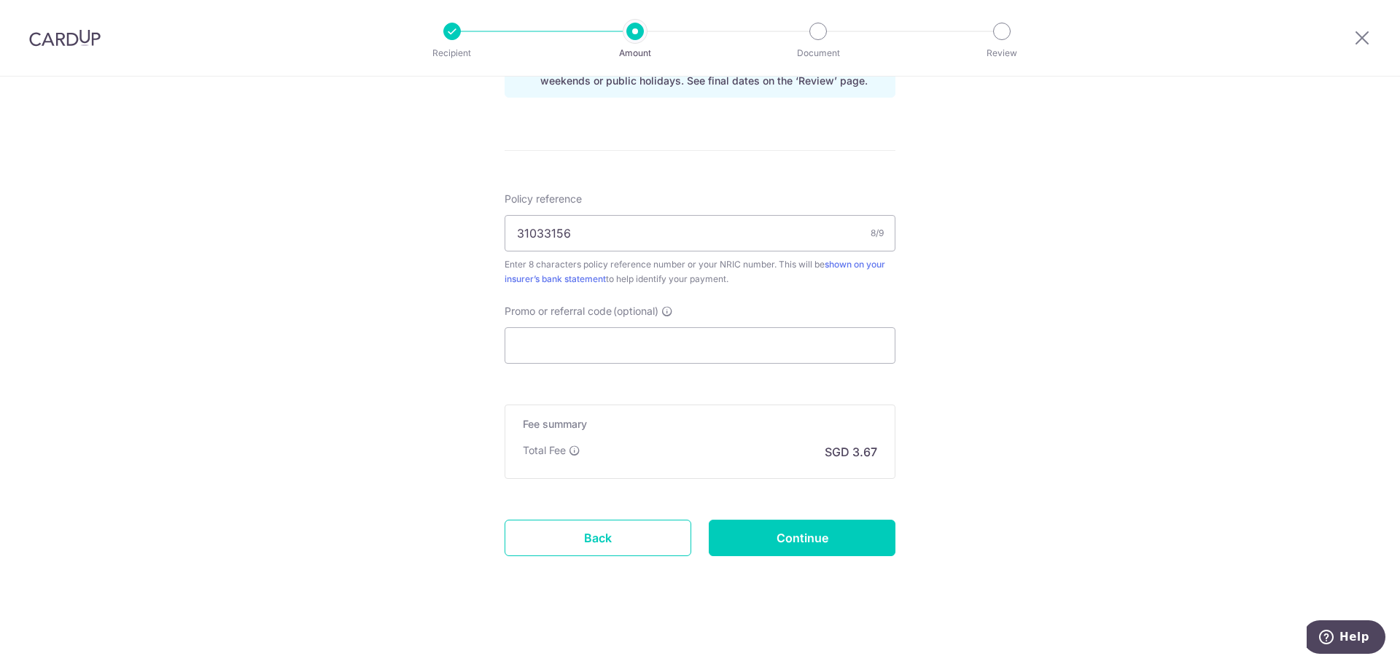
scroll to position [791, 0]
click at [628, 343] on input "Promo or referral code (optional)" at bounding box center [700, 344] width 391 height 36
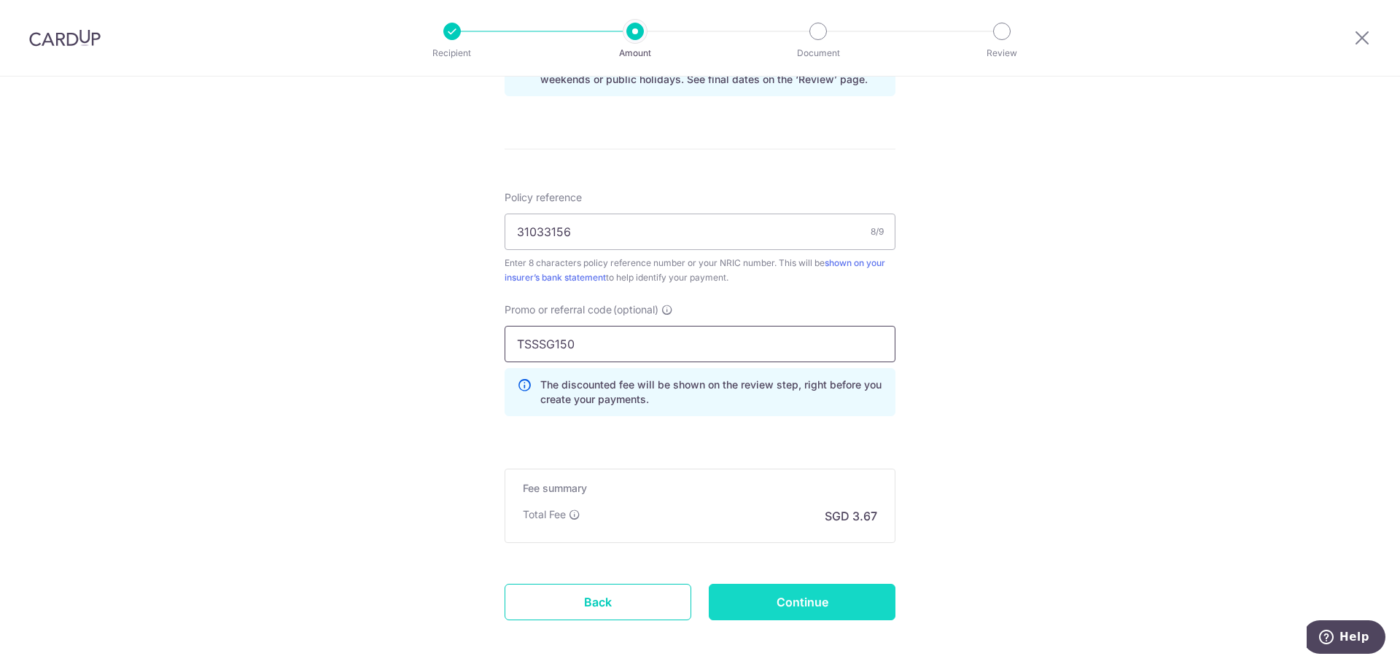
type input "TSSSG150"
click at [826, 597] on input "Continue" at bounding box center [802, 602] width 187 height 36
type input "Create Schedule"
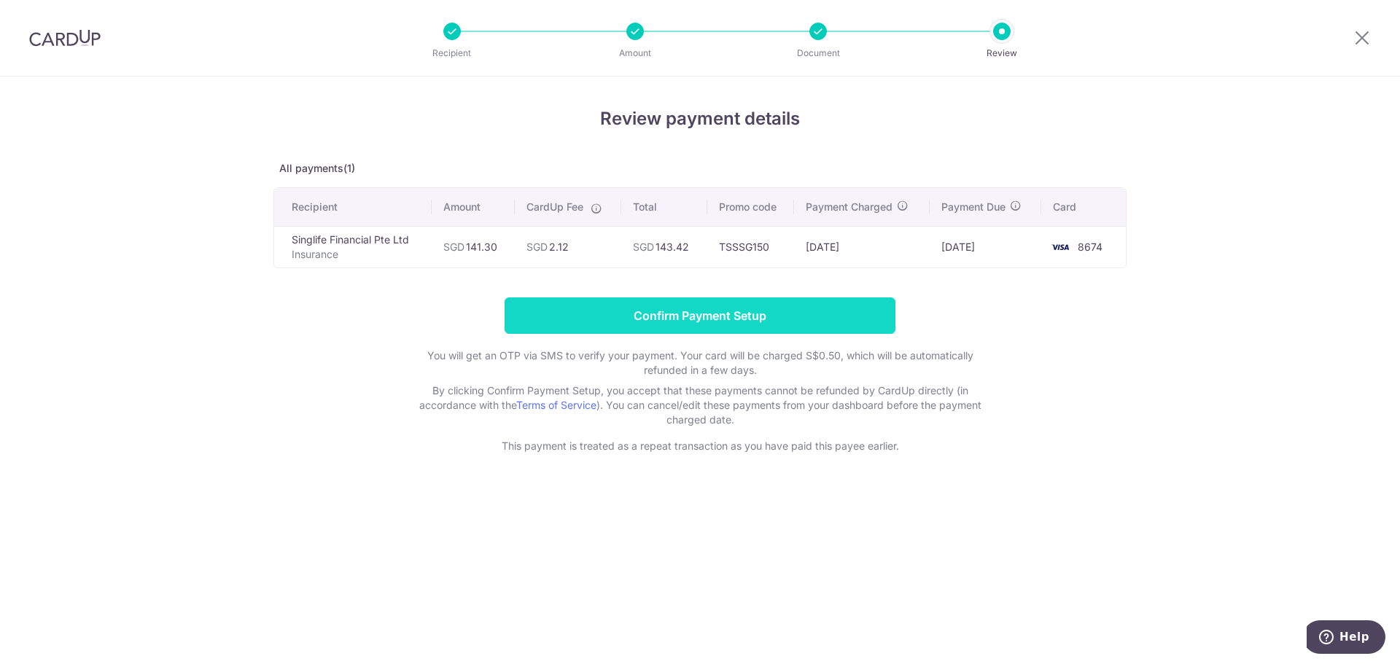
click at [677, 312] on input "Confirm Payment Setup" at bounding box center [700, 316] width 391 height 36
